Goal: Task Accomplishment & Management: Manage account settings

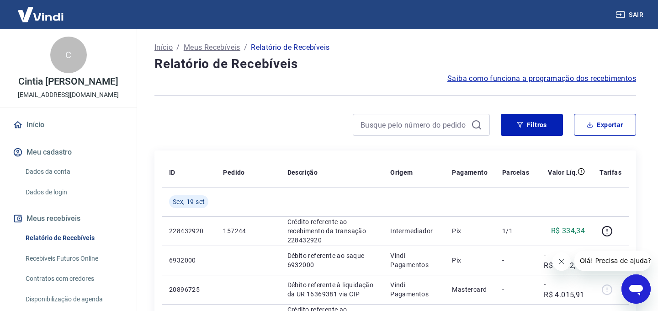
click at [232, 127] on div at bounding box center [321, 125] width 335 height 22
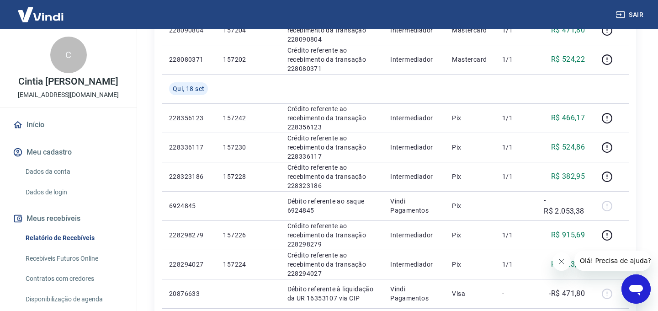
scroll to position [439, 0]
